Goal: Task Accomplishment & Management: Manage account settings

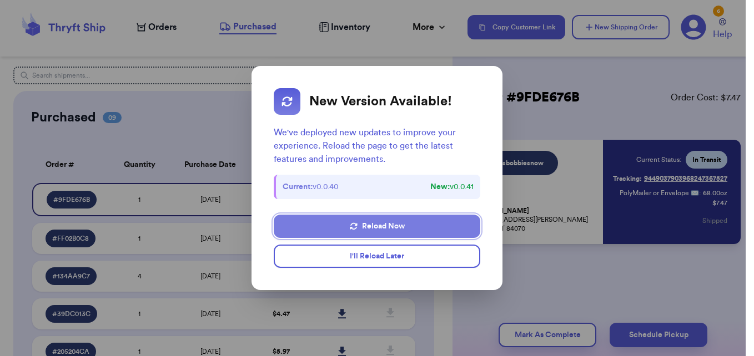
click at [387, 234] on button "Reload Now" at bounding box center [377, 226] width 207 height 23
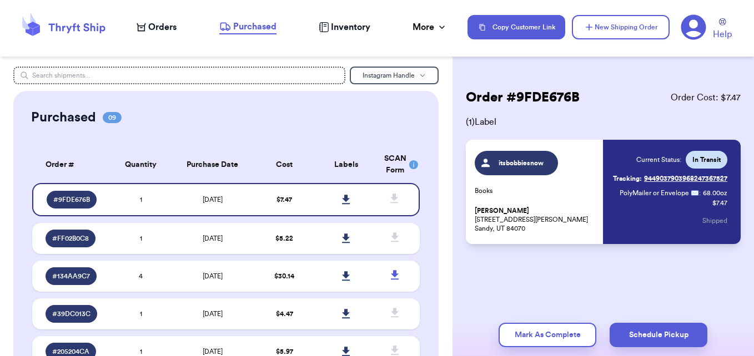
click at [152, 29] on span "Orders" at bounding box center [162, 27] width 28 height 13
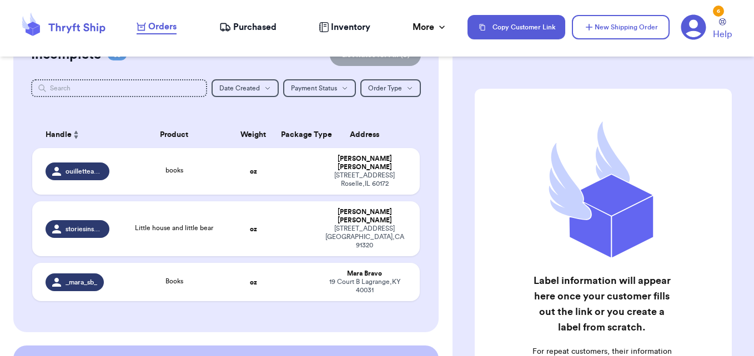
scroll to position [99, 0]
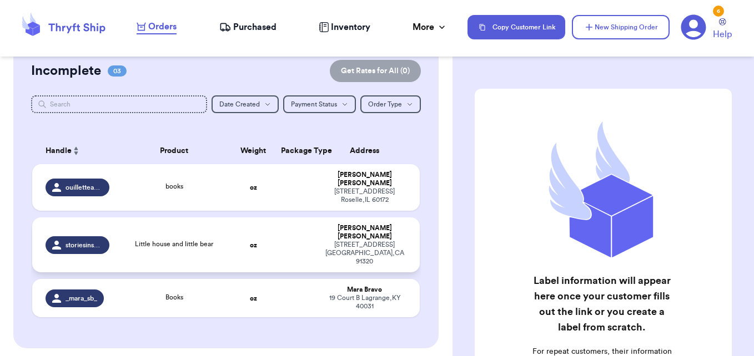
click at [224, 226] on td "Little house and little bear" at bounding box center [174, 245] width 117 height 55
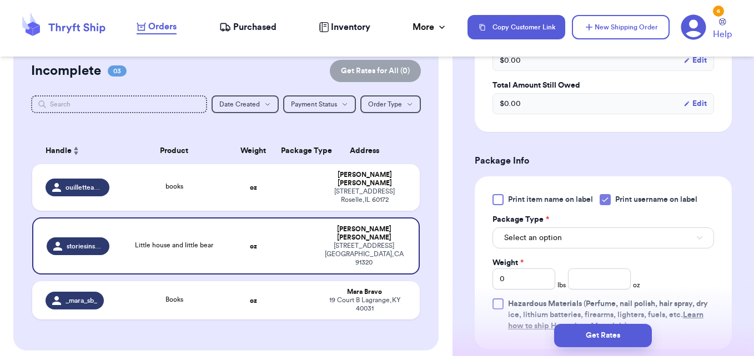
scroll to position [389, 0]
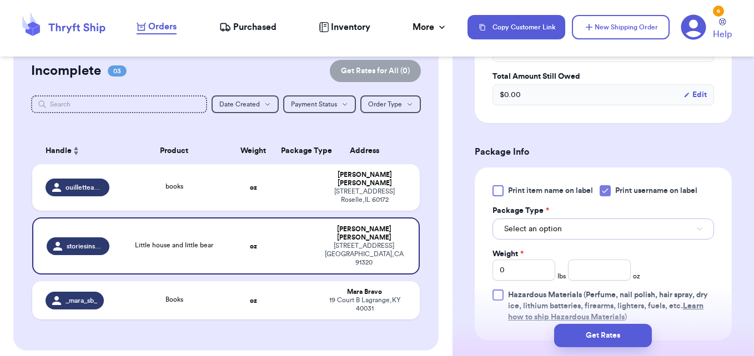
click at [575, 228] on button "Select an option" at bounding box center [602, 229] width 221 height 21
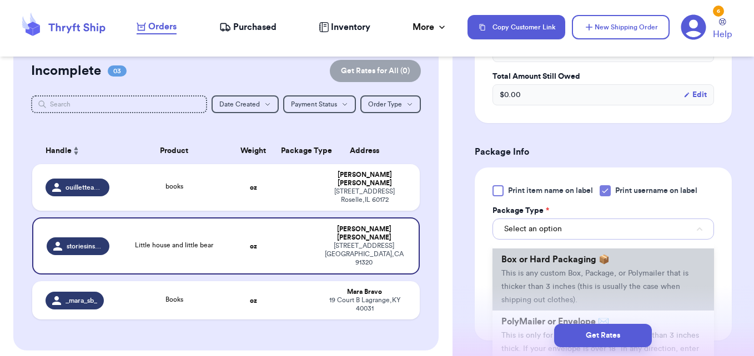
scroll to position [56, 0]
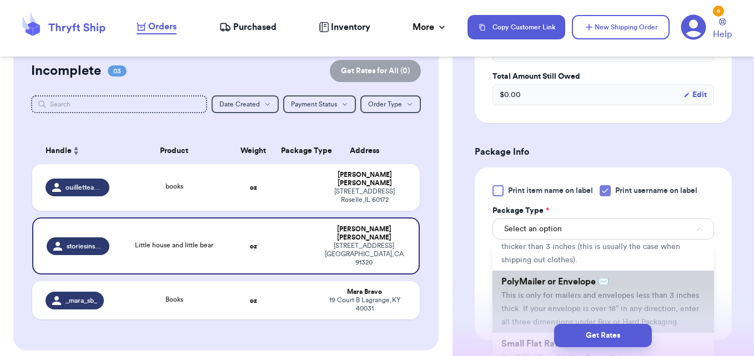
click at [545, 285] on span "PolyMailer or Envelope ✉️" at bounding box center [555, 282] width 108 height 9
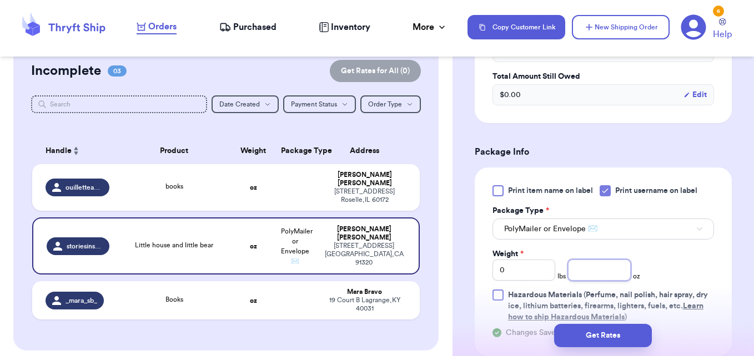
click at [617, 274] on input "number" at bounding box center [599, 270] width 63 height 21
type input "8"
click at [678, 253] on div "Print item name on label Print username on label Package Type * PolyMailer or E…" at bounding box center [602, 254] width 221 height 138
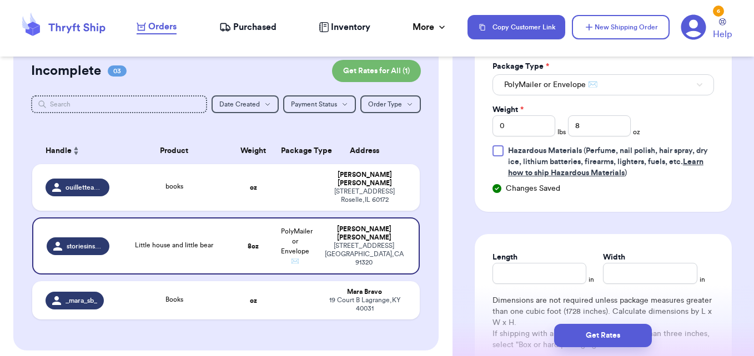
scroll to position [555, 0]
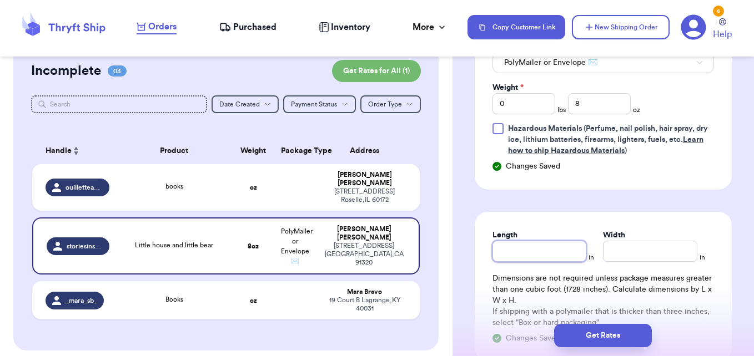
click at [542, 253] on input "Length" at bounding box center [539, 251] width 94 height 21
type input "10"
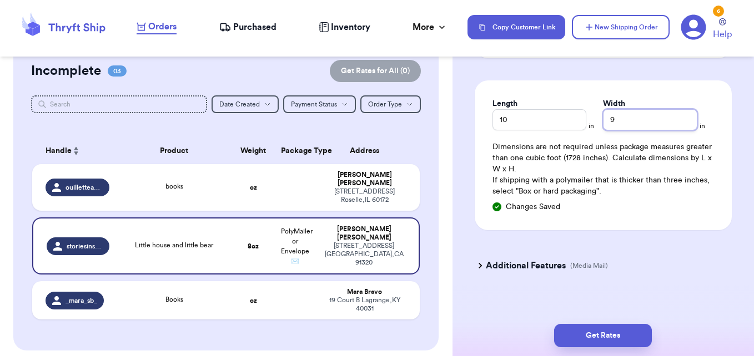
scroll to position [696, 0]
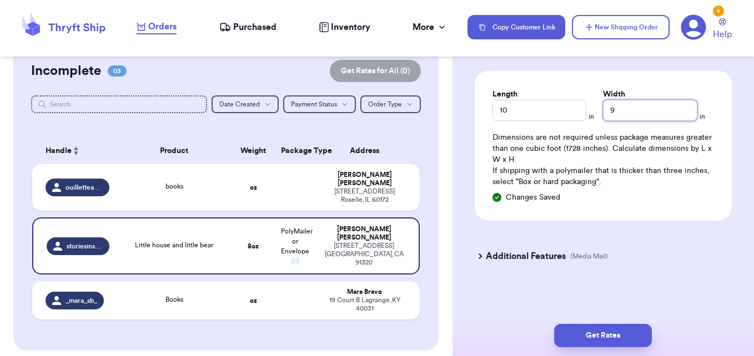
type input "9"
click at [511, 260] on h3 "Additional Features" at bounding box center [526, 256] width 80 height 13
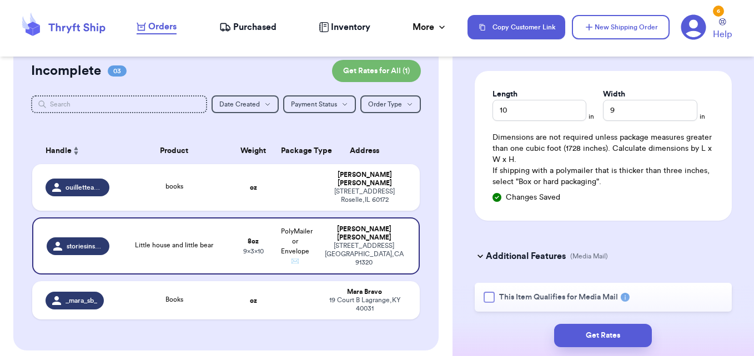
click at [490, 297] on div at bounding box center [489, 297] width 11 height 11
click at [0, 0] on input "This Item Qualifies for Media Mail" at bounding box center [0, 0] width 0 height 0
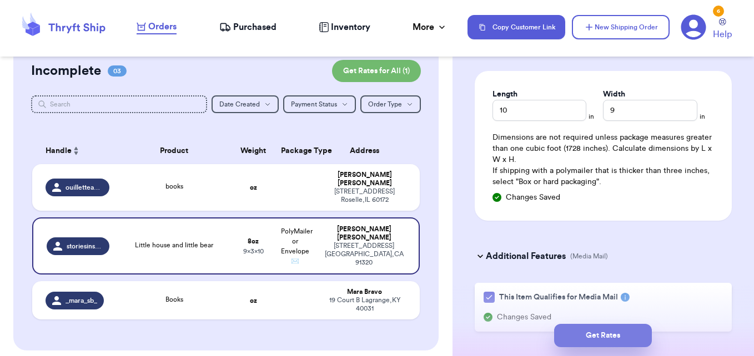
click at [584, 336] on button "Get Rates" at bounding box center [603, 335] width 98 height 23
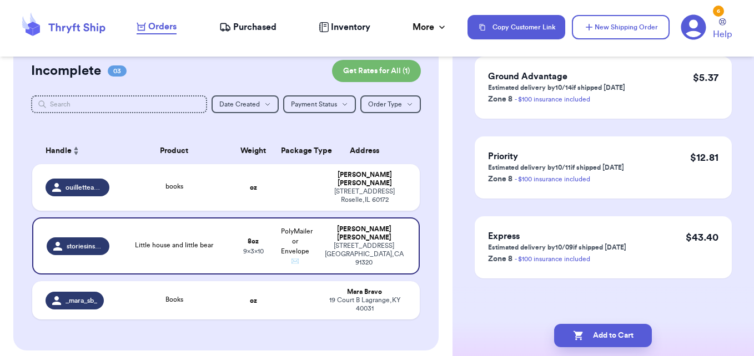
scroll to position [0, 0]
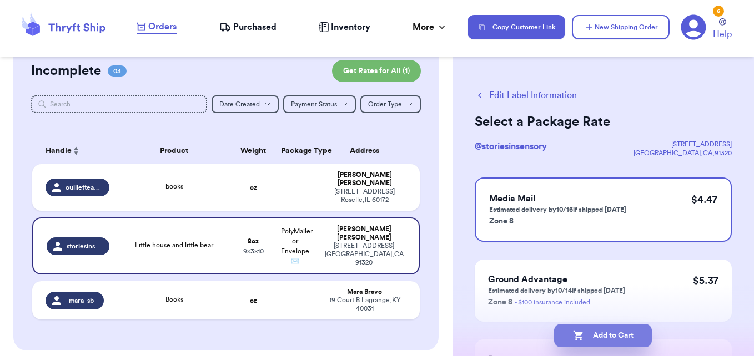
click at [627, 334] on button "Add to Cart" at bounding box center [603, 335] width 98 height 23
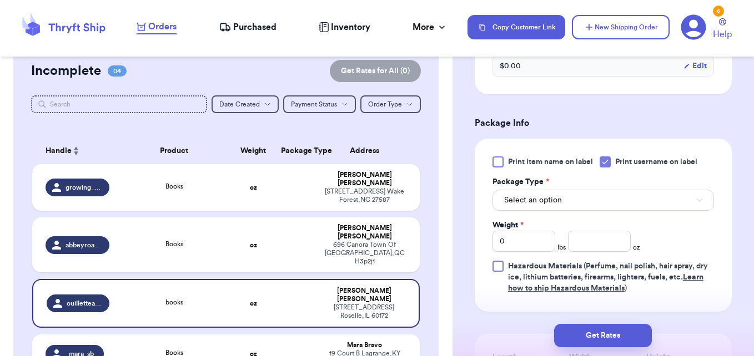
scroll to position [444, 0]
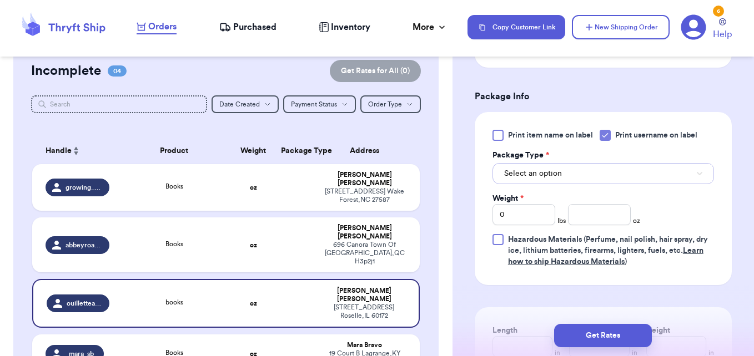
click at [541, 172] on span "Select an option" at bounding box center [533, 173] width 58 height 11
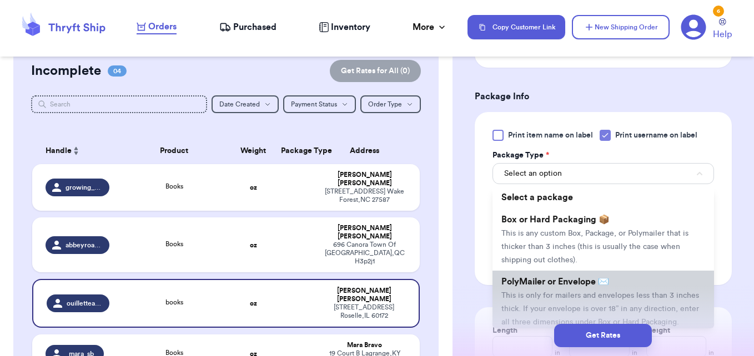
click at [557, 276] on li "PolyMailer or Envelope ✉️ This is only for mailers and envelopes less than 3 in…" at bounding box center [602, 302] width 221 height 62
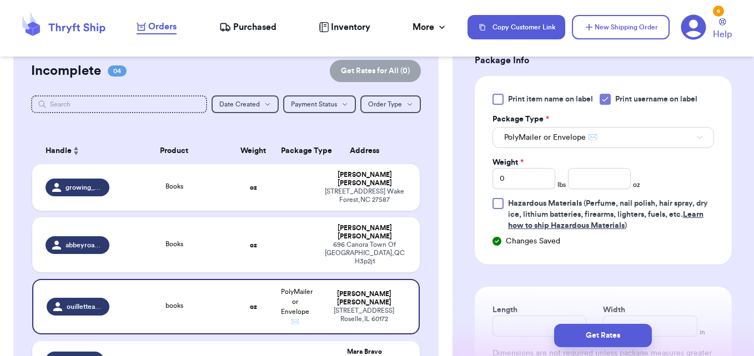
scroll to position [500, 0]
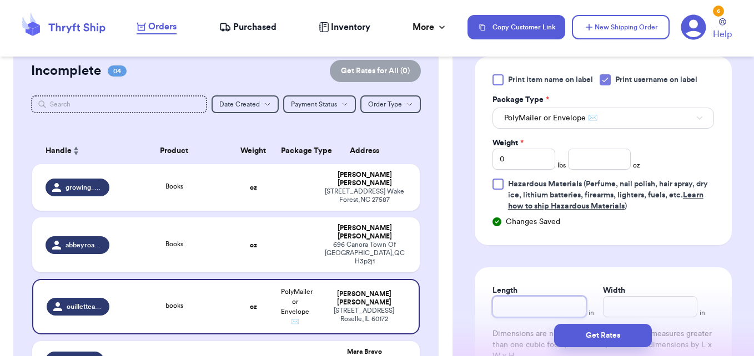
click at [530, 299] on input "Length" at bounding box center [539, 306] width 94 height 21
drag, startPoint x: 518, startPoint y: 170, endPoint x: 492, endPoint y: 164, distance: 27.3
click at [491, 165] on div "Print item name on label Print username on label Package Type * PolyMailer or E…" at bounding box center [603, 151] width 257 height 189
type input "2"
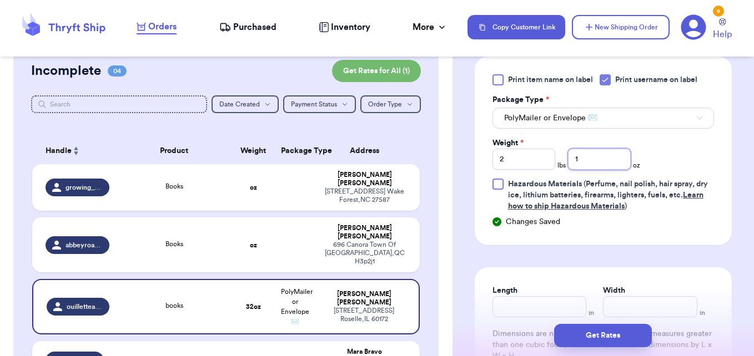
type input "1"
type input "12"
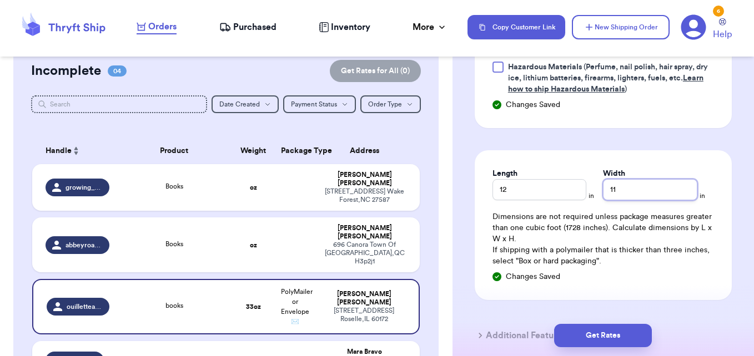
scroll to position [666, 0]
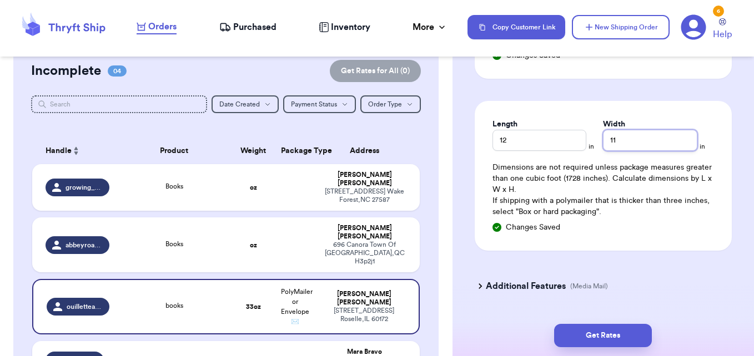
type input "11"
click at [501, 292] on h3 "Additional Features" at bounding box center [526, 286] width 80 height 13
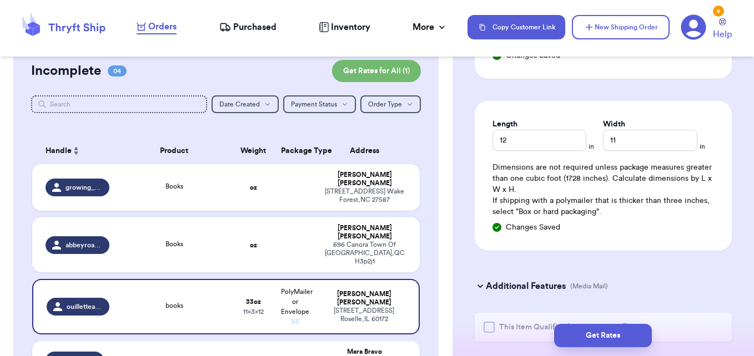
click at [490, 329] on div "Get Rates" at bounding box center [603, 335] width 284 height 23
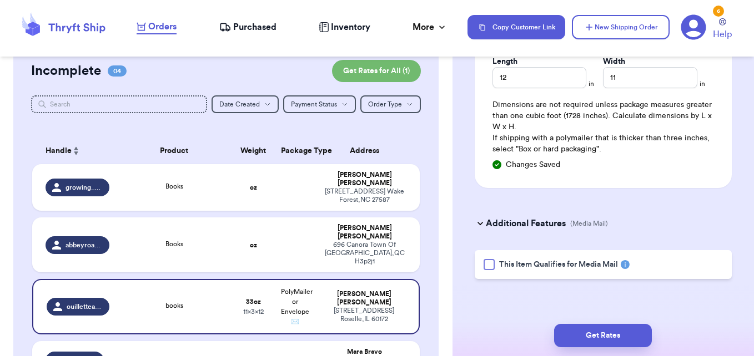
scroll to position [729, 0]
click at [494, 262] on div at bounding box center [489, 264] width 11 height 11
click at [0, 0] on input "This Item Qualifies for Media Mail" at bounding box center [0, 0] width 0 height 0
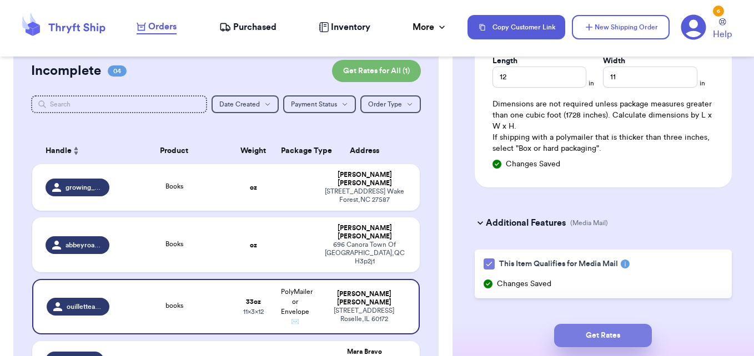
click at [583, 341] on button "Get Rates" at bounding box center [603, 335] width 98 height 23
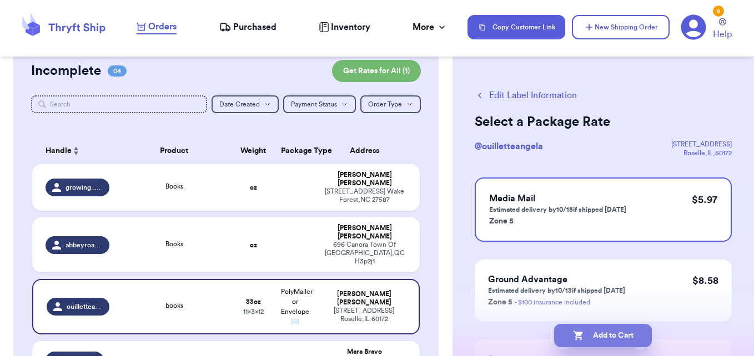
click at [617, 334] on button "Add to Cart" at bounding box center [603, 335] width 98 height 23
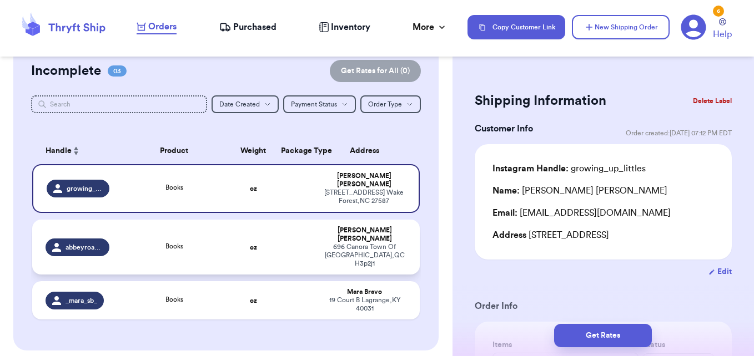
click at [284, 230] on td at bounding box center [295, 247] width 42 height 55
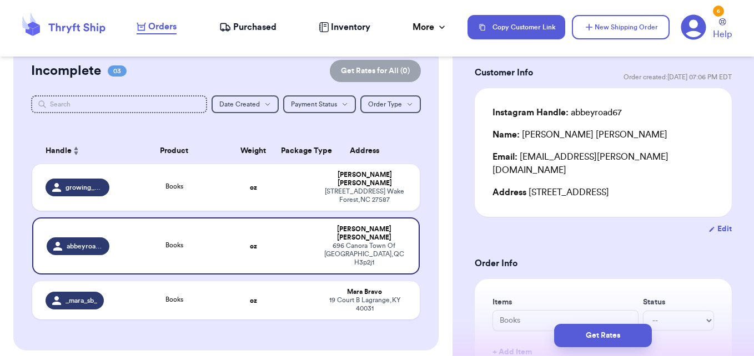
scroll to position [56, 0]
drag, startPoint x: 528, startPoint y: 181, endPoint x: 576, endPoint y: 178, distance: 48.4
click at [576, 187] on div "Address 696 Canora, Town Of Mount Royal, QC H3p2j1" at bounding box center [602, 193] width 221 height 13
copy div "696 Canora"
drag, startPoint x: 581, startPoint y: 177, endPoint x: 667, endPoint y: 179, distance: 86.1
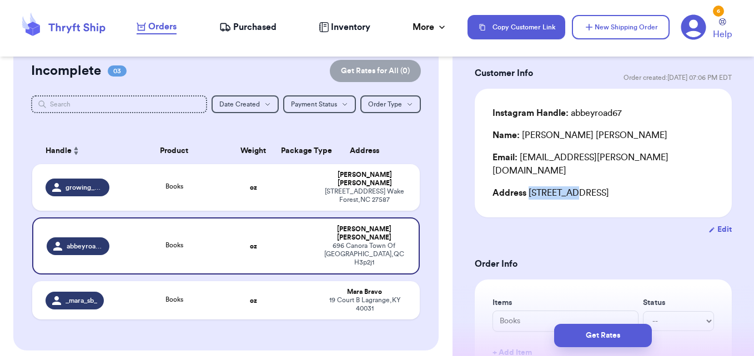
click at [667, 187] on div "Address 696 Canora, Town Of Mount Royal, QC H3p2j1" at bounding box center [602, 193] width 221 height 13
copy div "Town Of Mount Royal"
drag, startPoint x: 522, startPoint y: 190, endPoint x: 474, endPoint y: 190, distance: 48.3
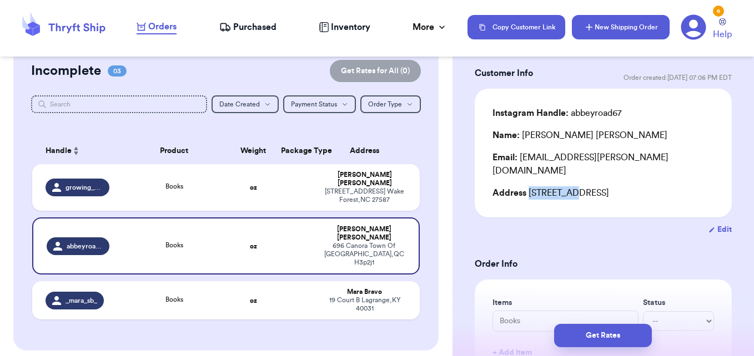
copy div "H3p2j1"
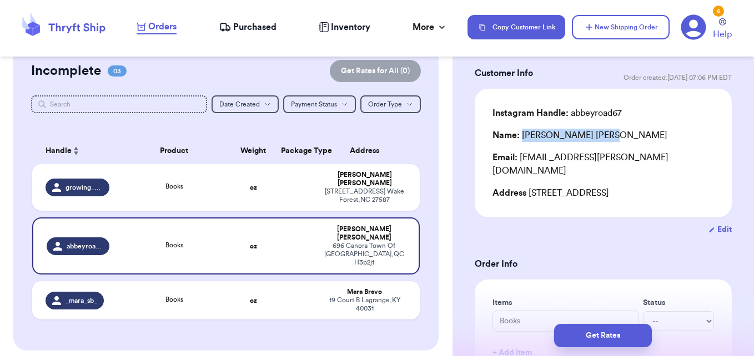
drag, startPoint x: 525, startPoint y: 133, endPoint x: 590, endPoint y: 130, distance: 65.0
click at [590, 130] on div "Name: Alexandra Abrol" at bounding box center [602, 135] width 221 height 13
copy div "Alexandra Abrol"
click at [210, 186] on div "Books" at bounding box center [174, 188] width 103 height 12
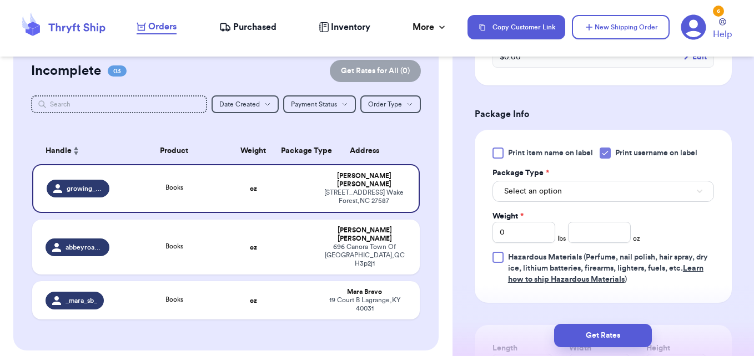
scroll to position [444, 0]
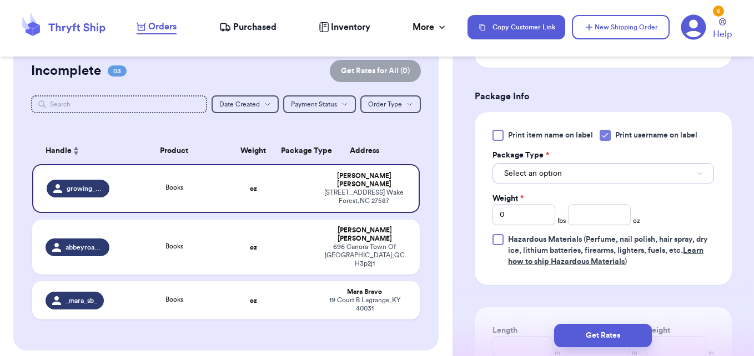
click at [553, 179] on span "Select an option" at bounding box center [533, 173] width 58 height 11
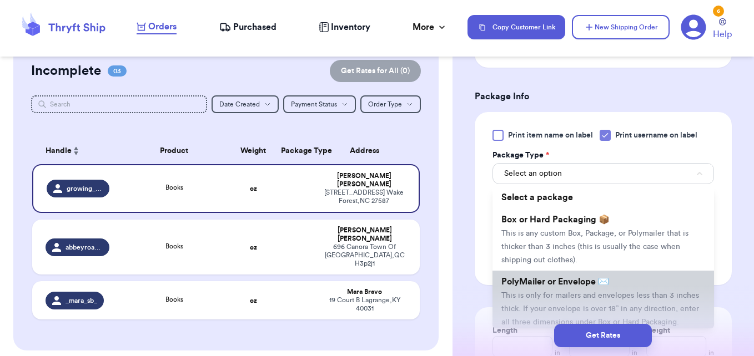
click at [565, 308] on span "This is only for mailers and envelopes less than 3 inches thick. If your envelo…" at bounding box center [600, 309] width 198 height 34
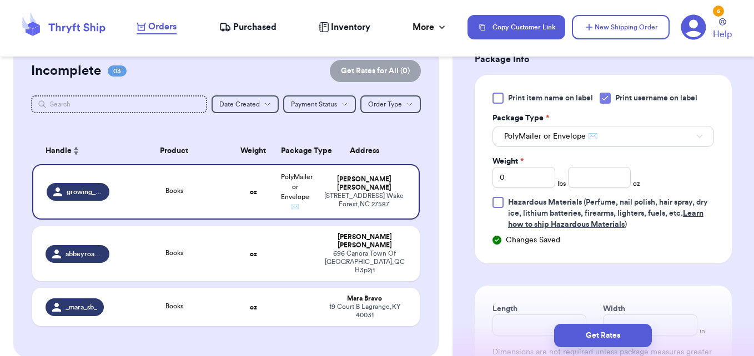
scroll to position [500, 0]
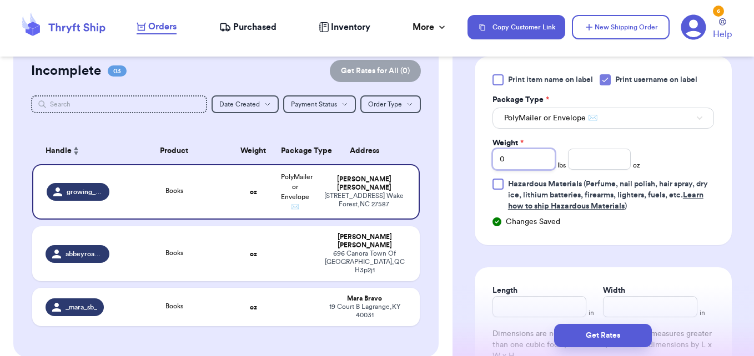
drag, startPoint x: 511, startPoint y: 171, endPoint x: 491, endPoint y: 169, distance: 19.6
click at [491, 169] on div "Print item name on label Print username on label Package Type * PolyMailer or E…" at bounding box center [603, 151] width 257 height 189
type input "1"
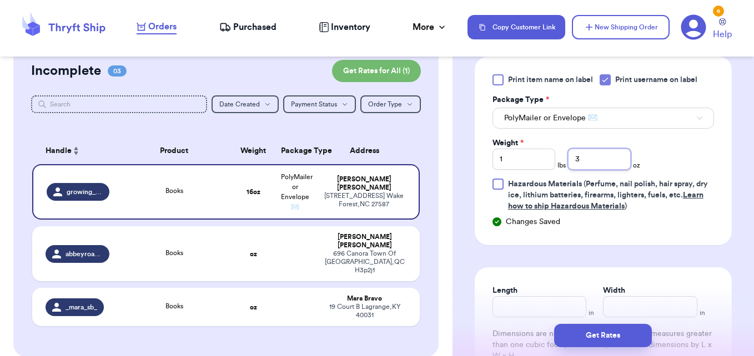
type input "3"
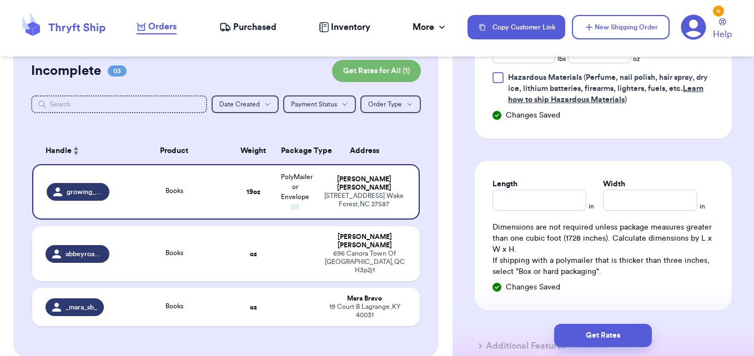
scroll to position [611, 0]
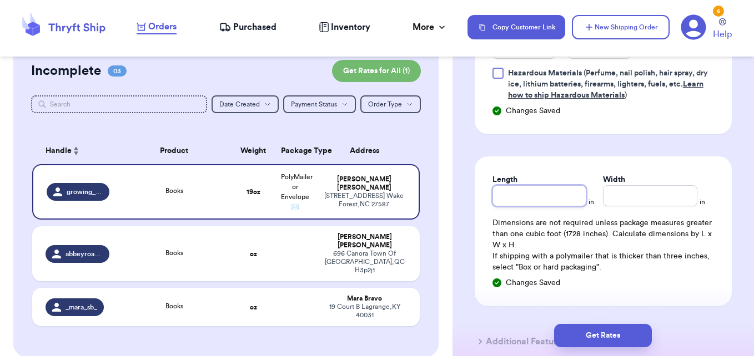
click at [549, 207] on input "Length" at bounding box center [539, 195] width 94 height 21
type input "11"
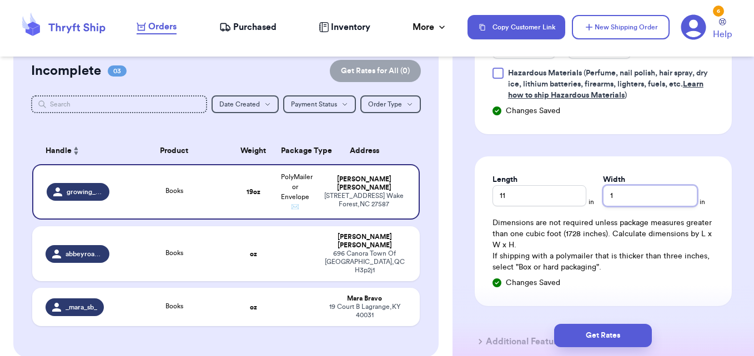
type input "1"
click at [703, 242] on div "Dimensions are not required unless package measures greater than one cubic foot…" at bounding box center [602, 246] width 221 height 56
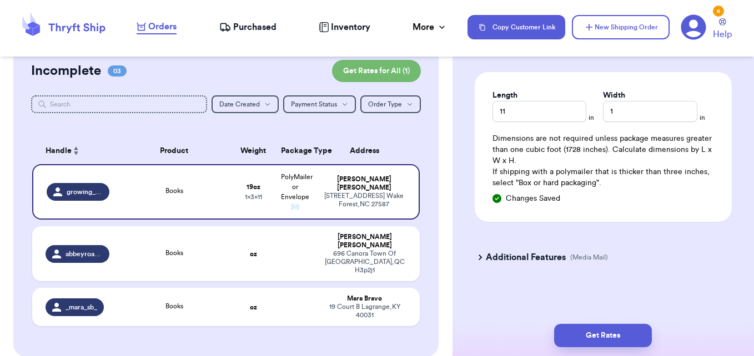
scroll to position [709, 0]
click at [509, 254] on h3 "Additional Features" at bounding box center [526, 256] width 80 height 13
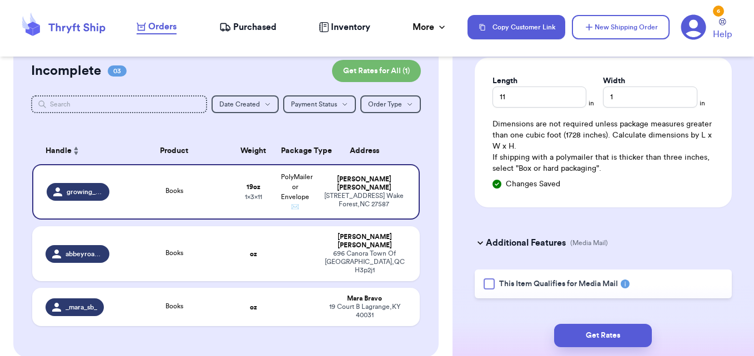
click at [486, 290] on div at bounding box center [489, 284] width 11 height 11
click at [0, 0] on input "This Item Qualifies for Media Mail" at bounding box center [0, 0] width 0 height 0
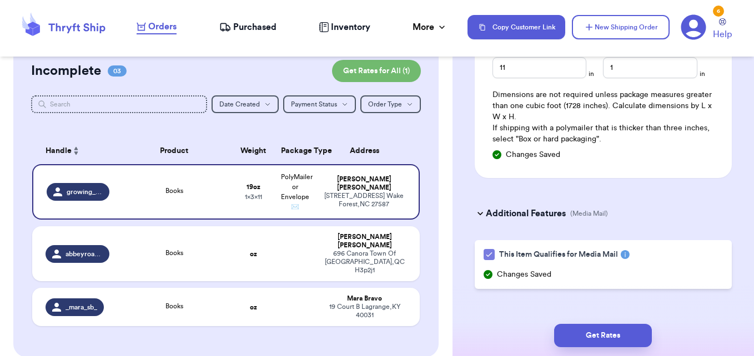
scroll to position [763, 0]
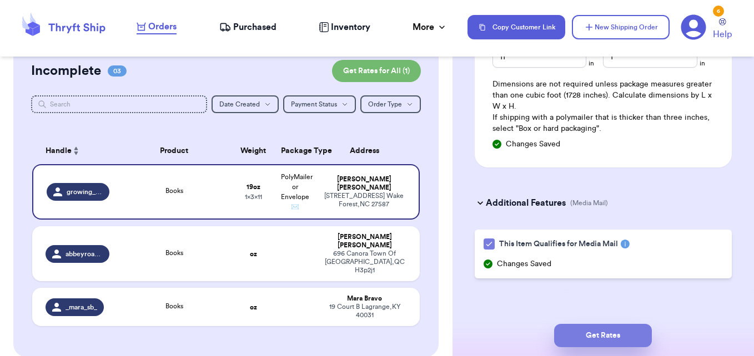
click at [616, 334] on button "Get Rates" at bounding box center [603, 335] width 98 height 23
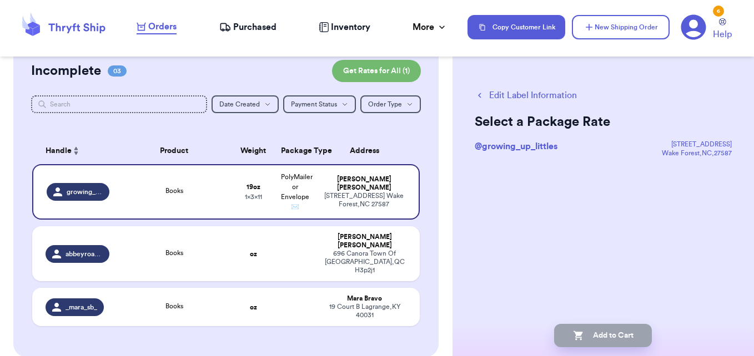
scroll to position [0, 0]
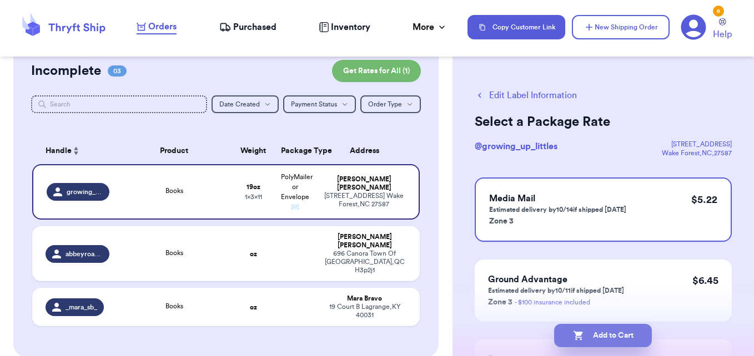
click at [631, 335] on button "Add to Cart" at bounding box center [603, 335] width 98 height 23
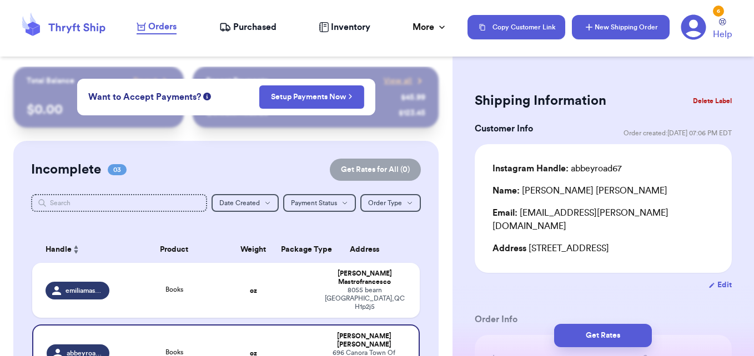
click at [592, 32] on icon "button" at bounding box center [588, 27] width 11 height 11
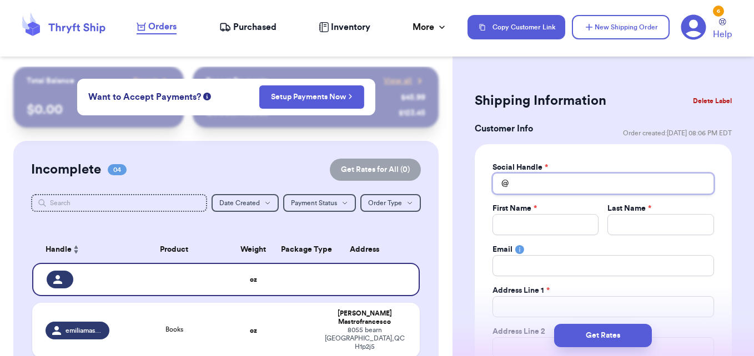
click at [518, 177] on input "Total Amount Paid" at bounding box center [602, 183] width 221 height 21
type input "k"
type input "kl"
type input "kle"
type input "klee"
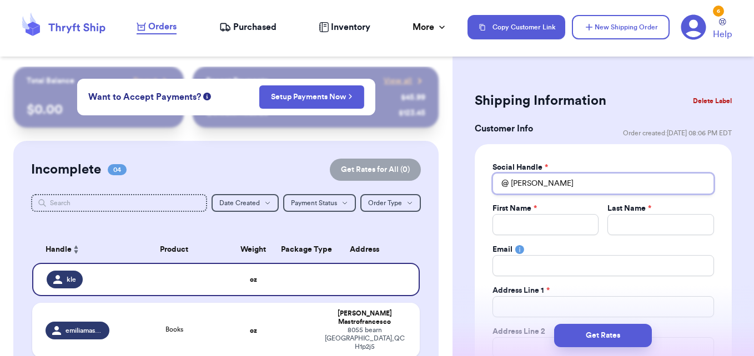
type input "kleel"
type input "kleeli"
type input "kleeliz"
type input "kleeliza"
type input "kleelizab"
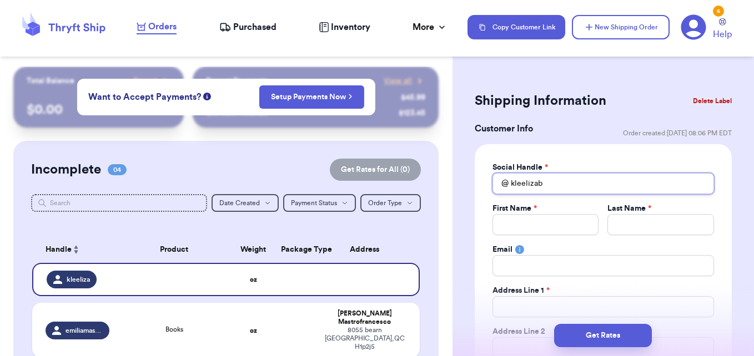
type input "kleelizabe"
type input "kleelizabet"
type input "kleelizabeth"
type input "kleelizabeth1"
type input "kleelizabeth14"
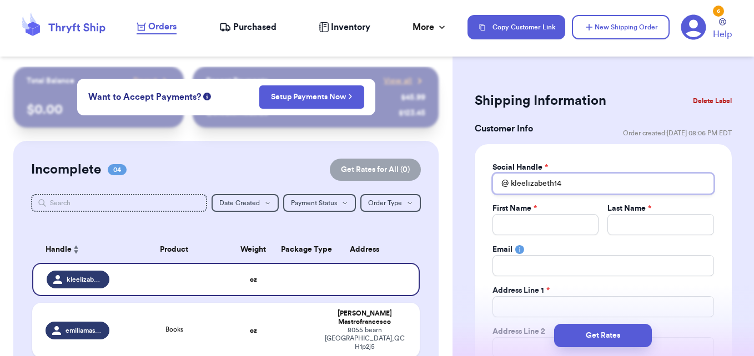
type input "kleelizabeth14"
type input "K"
type input "Ka"
type input "Kai"
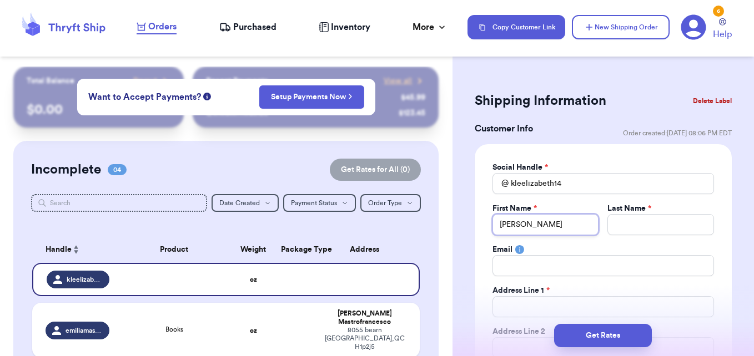
type input "Kail"
type input "Kaile"
type input "Kailey"
type input "W"
type input "Wo"
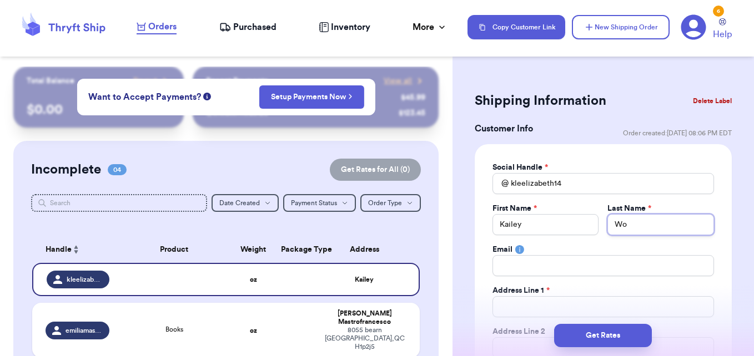
type input "Woo"
type input "Wood"
type input "160 Eric Drive"
type input "Beaver"
select select "PA"
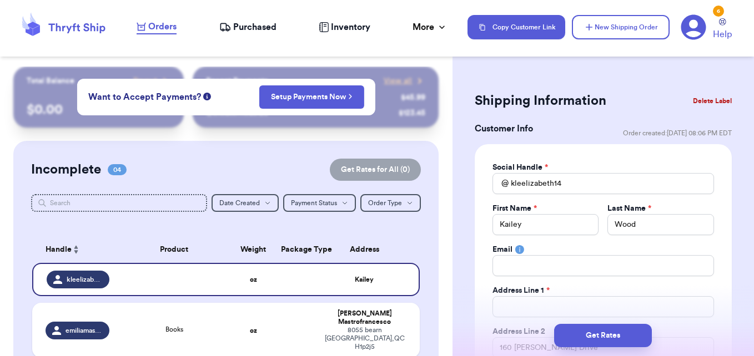
type input "15009"
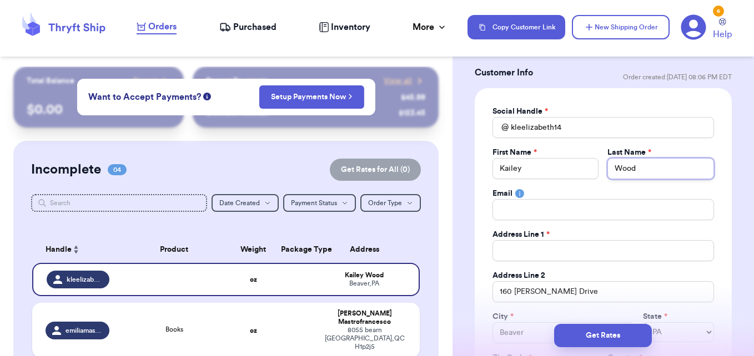
scroll to position [111, 0]
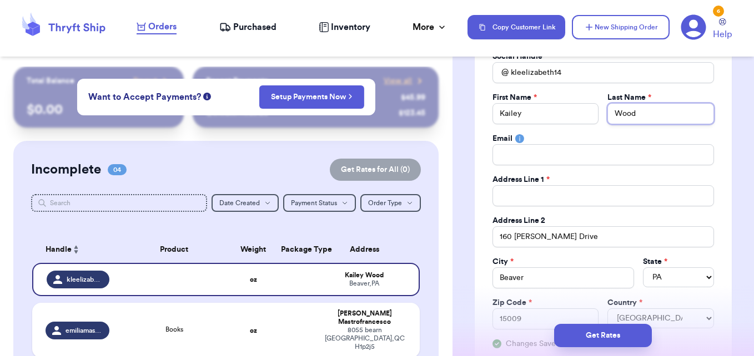
type input "Wood"
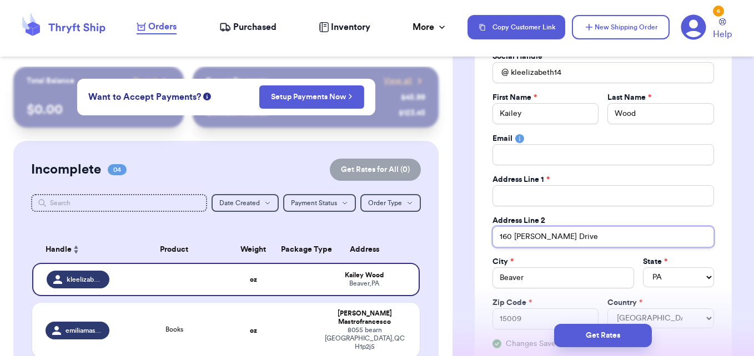
drag, startPoint x: 541, startPoint y: 236, endPoint x: 469, endPoint y: 231, distance: 72.3
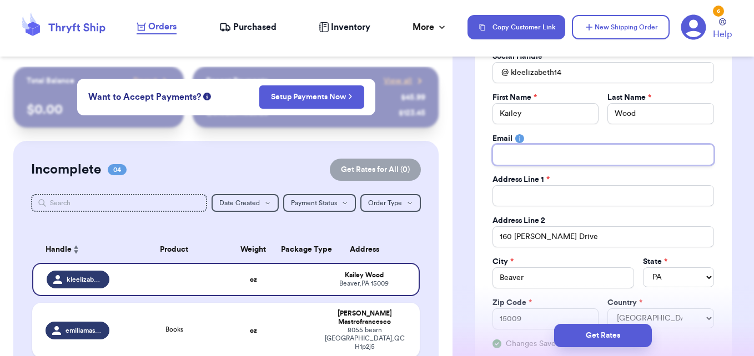
click at [524, 152] on input "Total Amount Paid" at bounding box center [602, 154] width 221 height 21
click at [505, 193] on input "Total Amount Paid" at bounding box center [602, 195] width 221 height 21
paste input "160 Eric Drive"
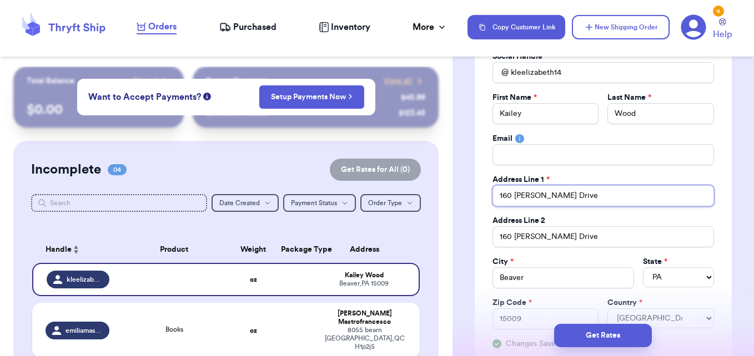
type input "160 Eric Drive"
drag, startPoint x: 543, startPoint y: 227, endPoint x: 547, endPoint y: 234, distance: 7.4
click at [547, 234] on div "Social Handle * @ kleelizabeth14 First Name * Kailey Last Name * Wood Email Add…" at bounding box center [602, 200] width 221 height 299
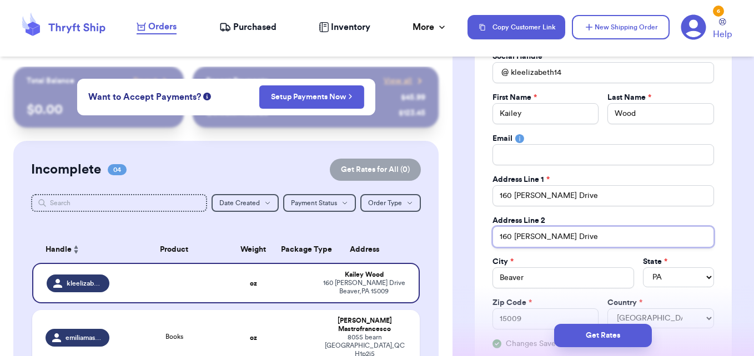
drag, startPoint x: 553, startPoint y: 236, endPoint x: 479, endPoint y: 237, distance: 74.4
click at [479, 237] on div "Social Handle * @ kleelizabeth14 First Name * Kailey Last Name * Wood Email Add…" at bounding box center [603, 200] width 257 height 334
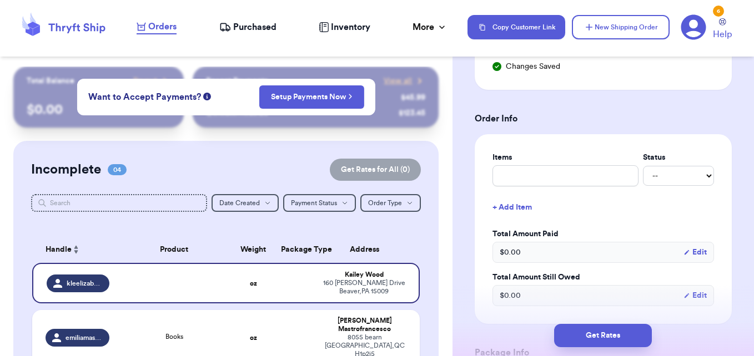
scroll to position [444, 0]
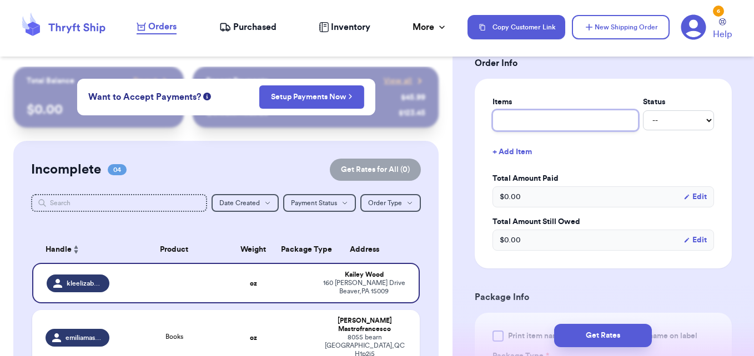
click at [546, 124] on input "text" at bounding box center [565, 120] width 146 height 21
type input "B"
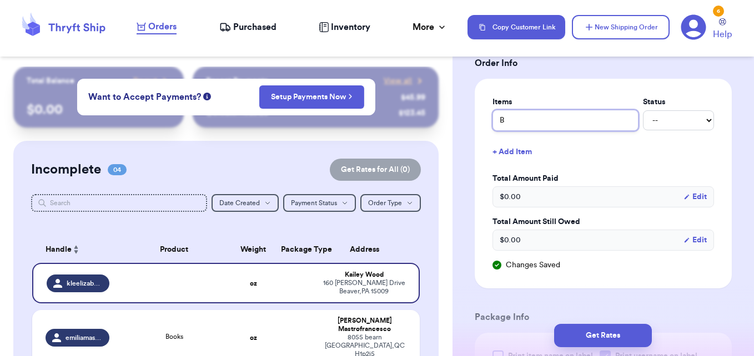
type input "Bo"
type input "Boo"
type input "Book"
type input "Books"
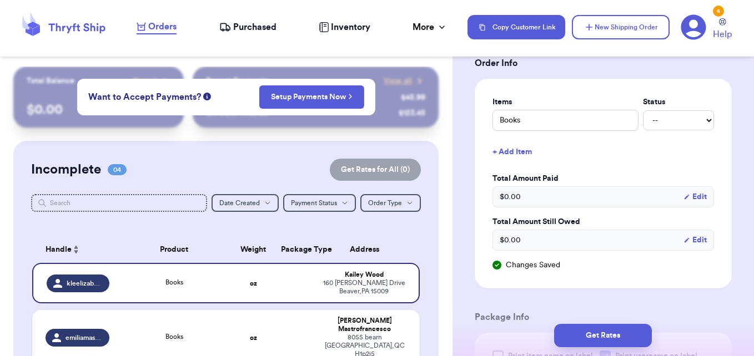
click at [486, 163] on div "Items Status Books -- Paid Owes + Add Item Total Amount Paid $ 0.00 Edit Total …" at bounding box center [603, 184] width 257 height 210
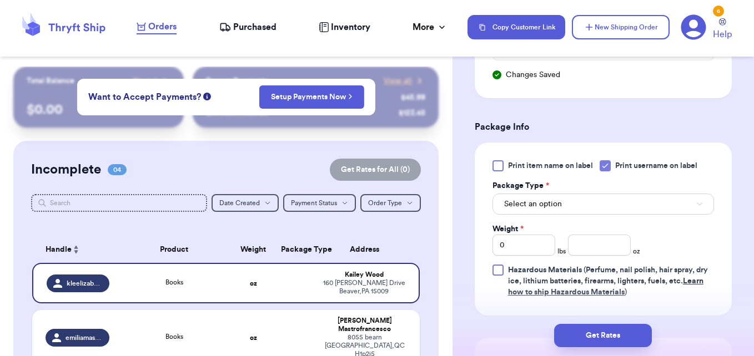
scroll to position [666, 0]
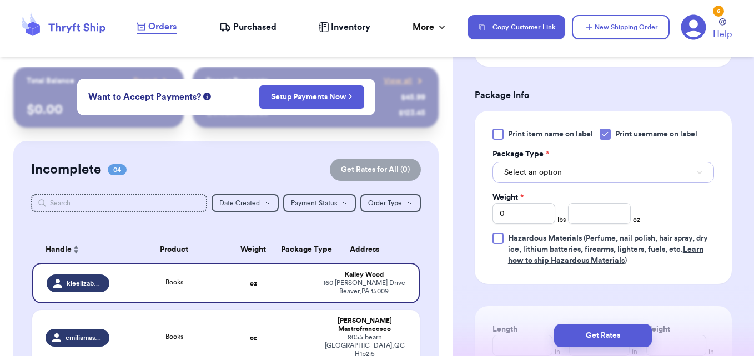
click at [518, 174] on span "Select an option" at bounding box center [533, 172] width 58 height 11
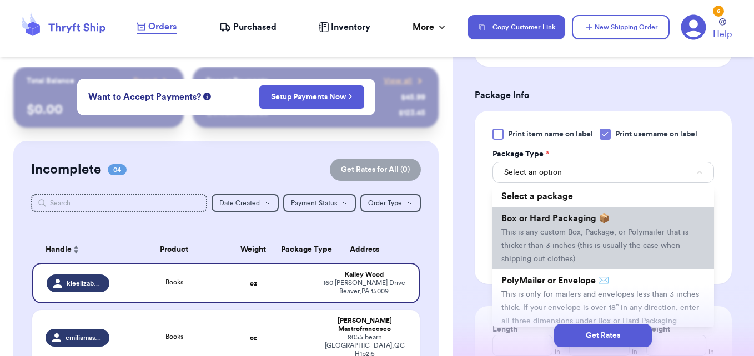
click at [526, 216] on span "Box or Hard Packaging 📦" at bounding box center [555, 218] width 108 height 9
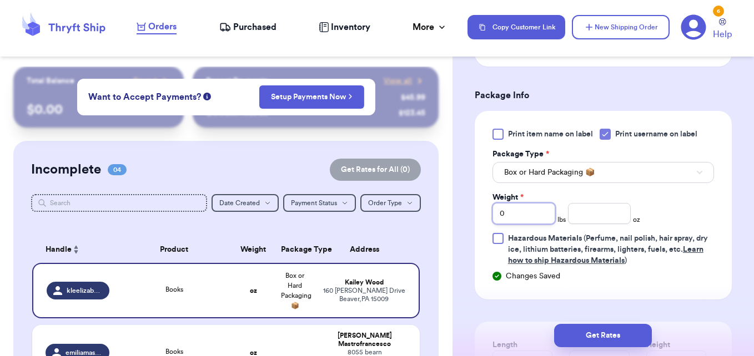
drag, startPoint x: 516, startPoint y: 216, endPoint x: 492, endPoint y: 214, distance: 24.0
click at [492, 214] on input "0" at bounding box center [523, 213] width 63 height 21
type input "1"
type input "14"
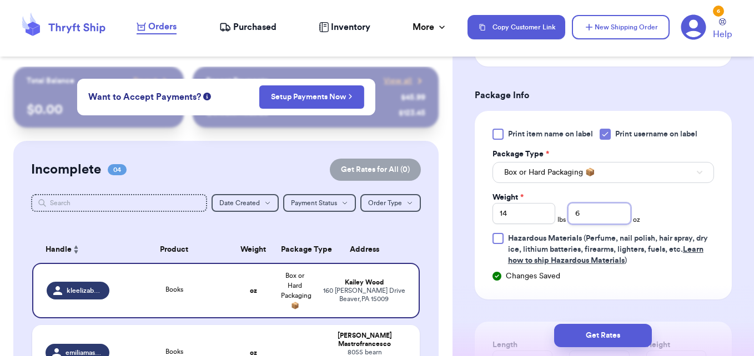
type input "6"
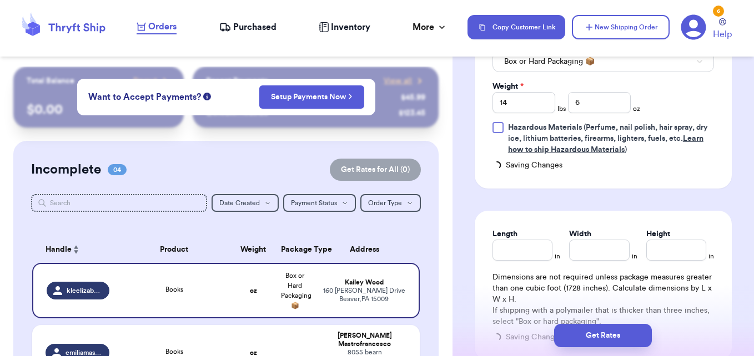
scroll to position [833, 0]
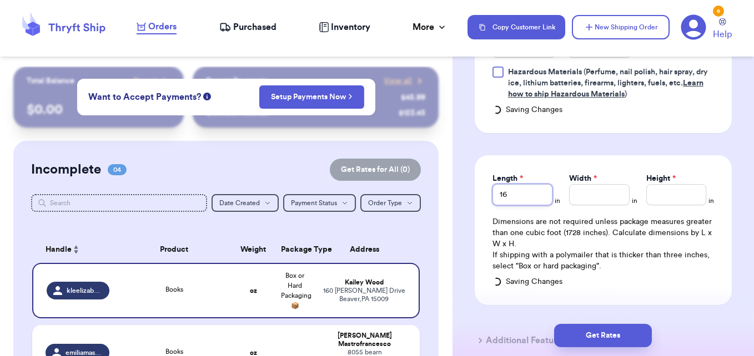
type input "16"
type input "6"
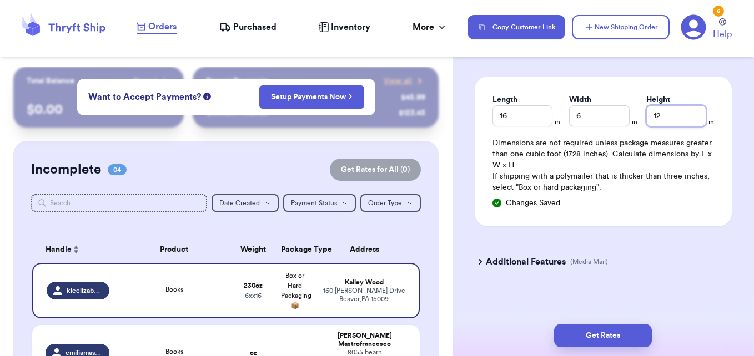
scroll to position [917, 0]
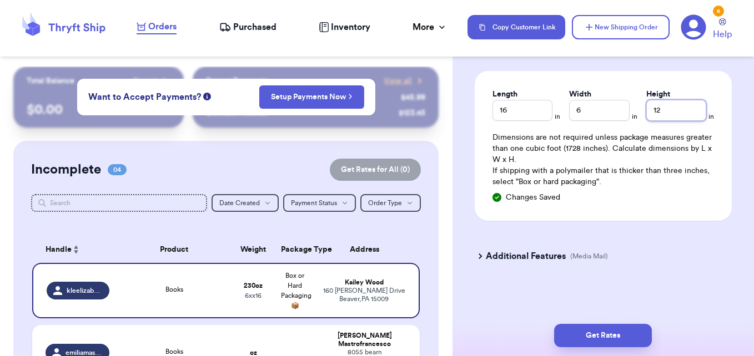
type input "12"
click at [535, 257] on h3 "Additional Features" at bounding box center [526, 256] width 80 height 13
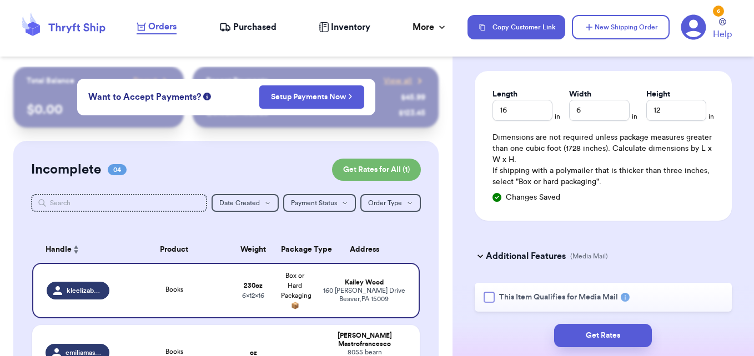
click at [490, 299] on div at bounding box center [489, 297] width 11 height 11
click at [0, 0] on input "This Item Qualifies for Media Mail" at bounding box center [0, 0] width 0 height 0
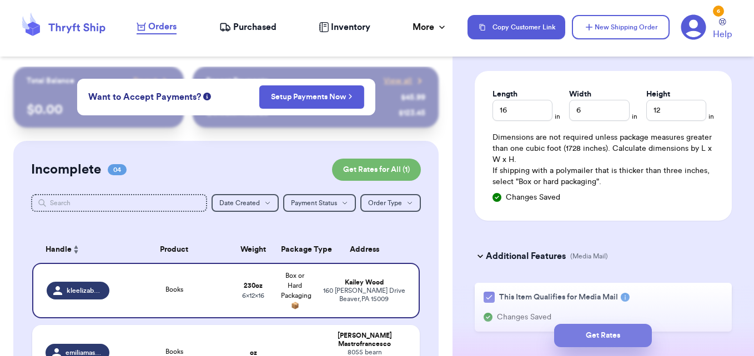
click at [601, 333] on button "Get Rates" at bounding box center [603, 335] width 98 height 23
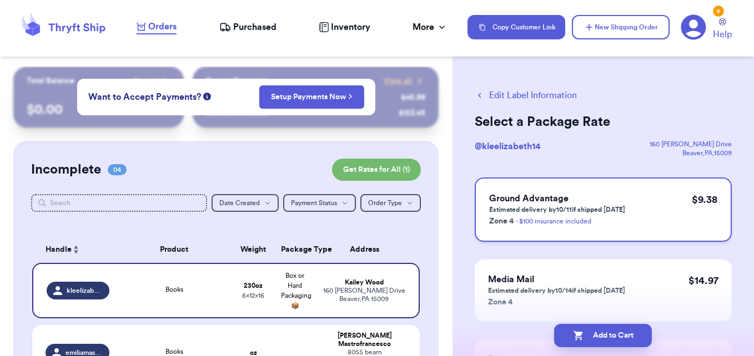
scroll to position [56, 0]
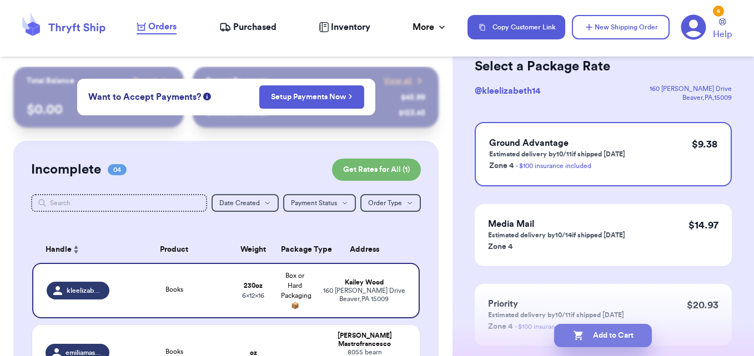
click at [626, 335] on button "Add to Cart" at bounding box center [603, 335] width 98 height 23
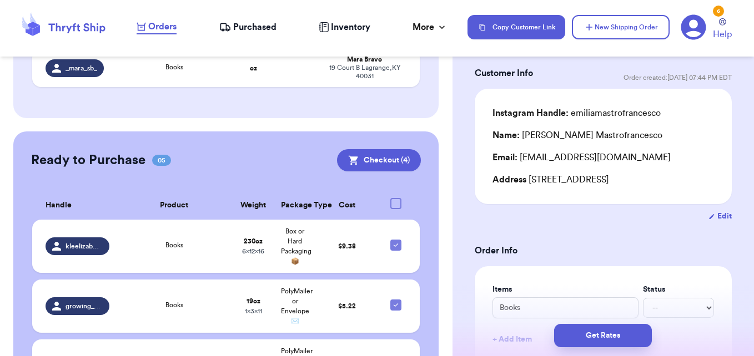
scroll to position [389, 0]
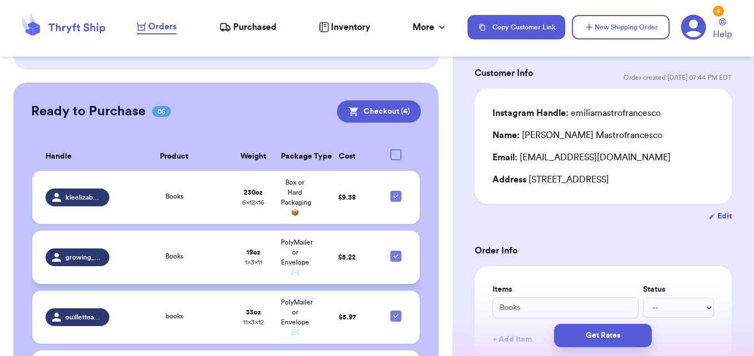
click at [213, 251] on div "Books" at bounding box center [174, 257] width 103 height 12
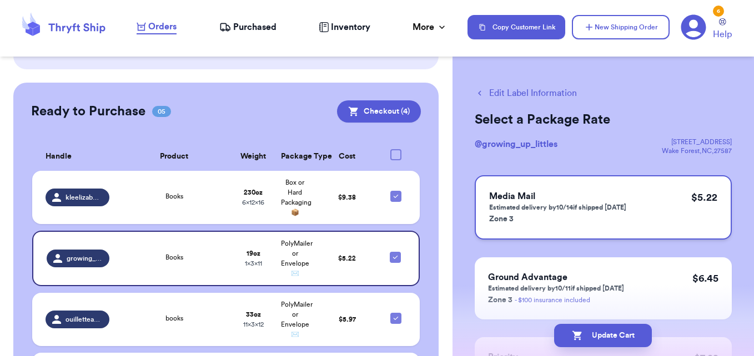
scroll to position [0, 0]
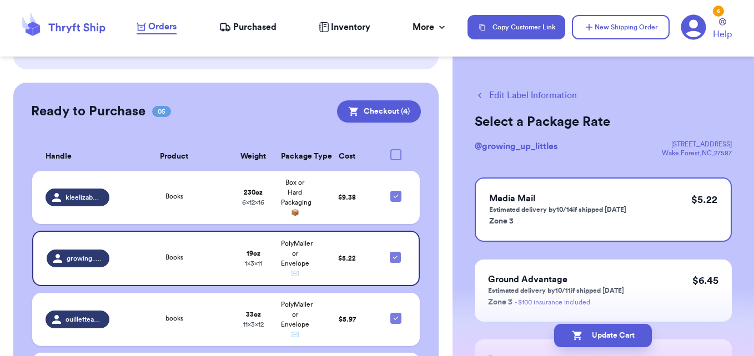
click at [492, 92] on button "Edit Label Information" at bounding box center [526, 95] width 102 height 13
checkbox input "false"
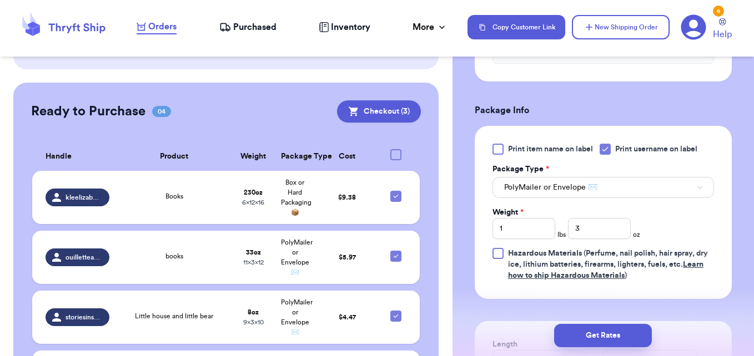
scroll to position [444, 0]
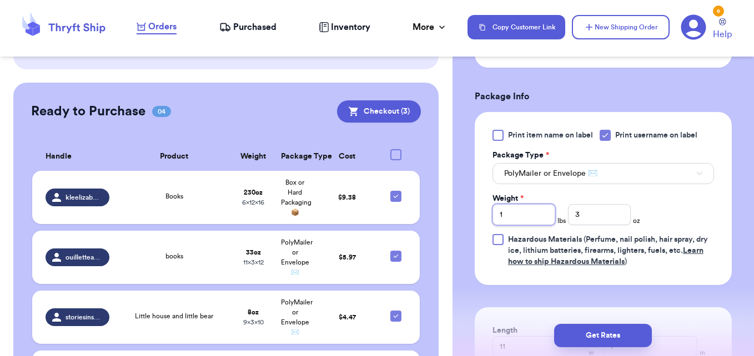
drag, startPoint x: 515, startPoint y: 228, endPoint x: 495, endPoint y: 228, distance: 19.4
click at [495, 225] on input "1" at bounding box center [523, 214] width 63 height 21
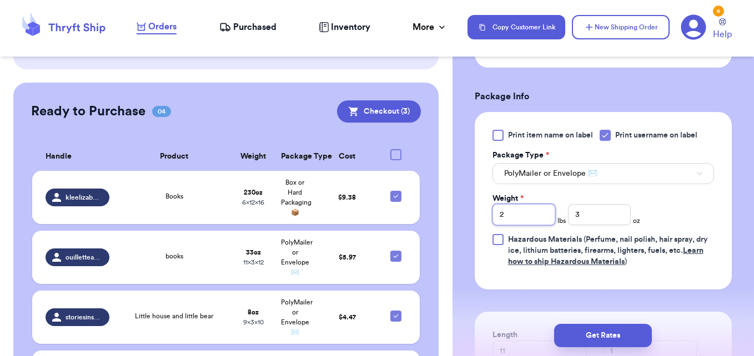
type input "2"
click at [725, 187] on div "Shipping Information Delete Label Customer Info Order created: 10/08, 07:12 PM …" at bounding box center [602, 105] width 301 height 964
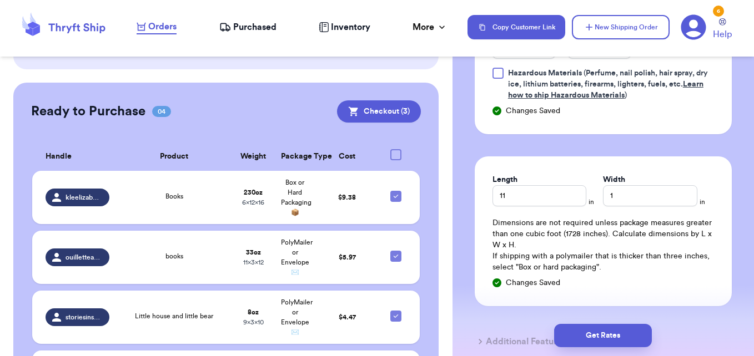
scroll to position [709, 0]
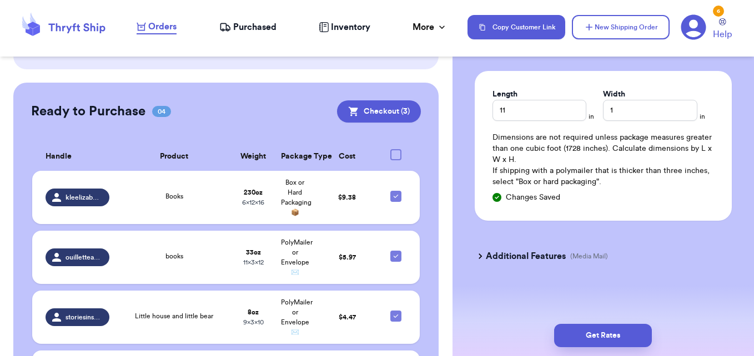
click at [513, 255] on h3 "Additional Features" at bounding box center [526, 256] width 80 height 13
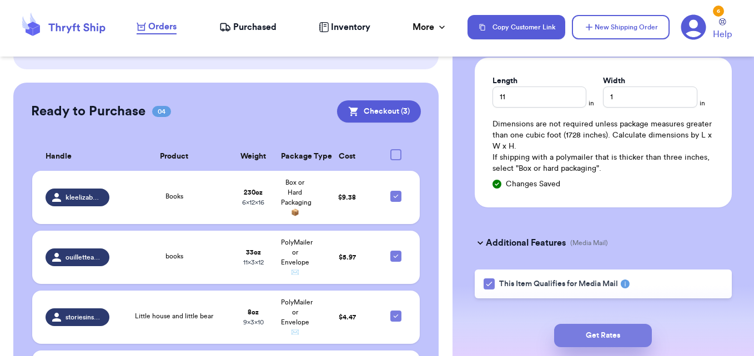
click at [578, 335] on button "Get Rates" at bounding box center [603, 335] width 98 height 23
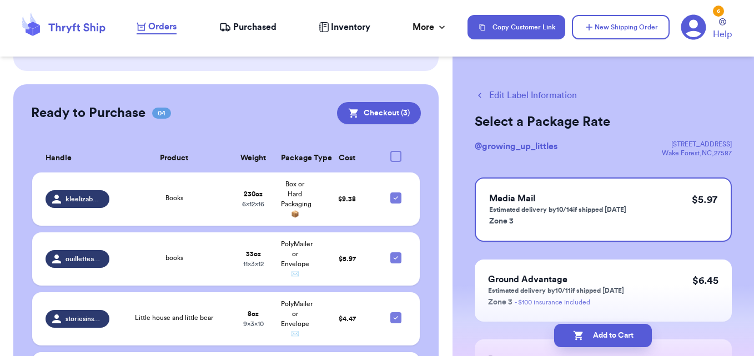
scroll to position [449, 0]
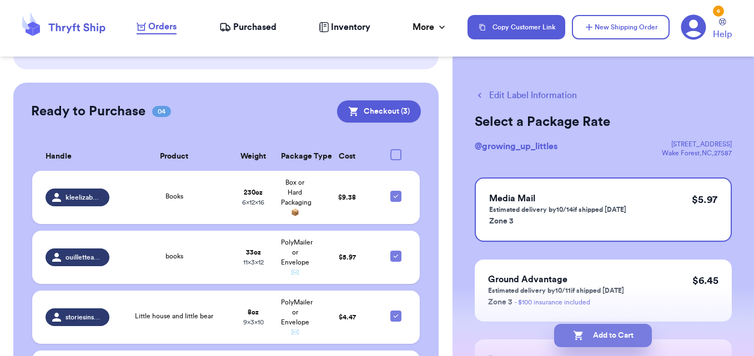
click at [576, 339] on icon "button" at bounding box center [578, 335] width 11 height 11
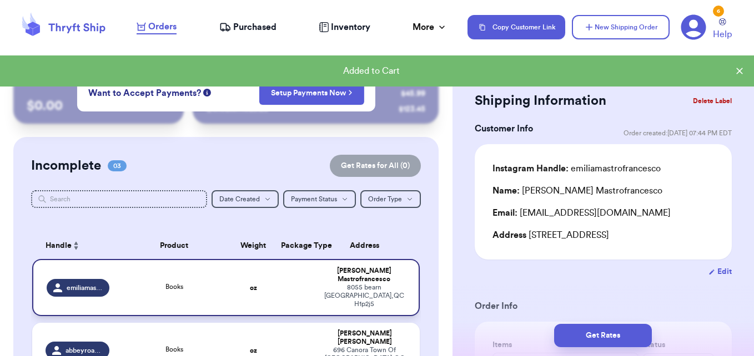
scroll to position [0, 0]
